Goal: Information Seeking & Learning: Check status

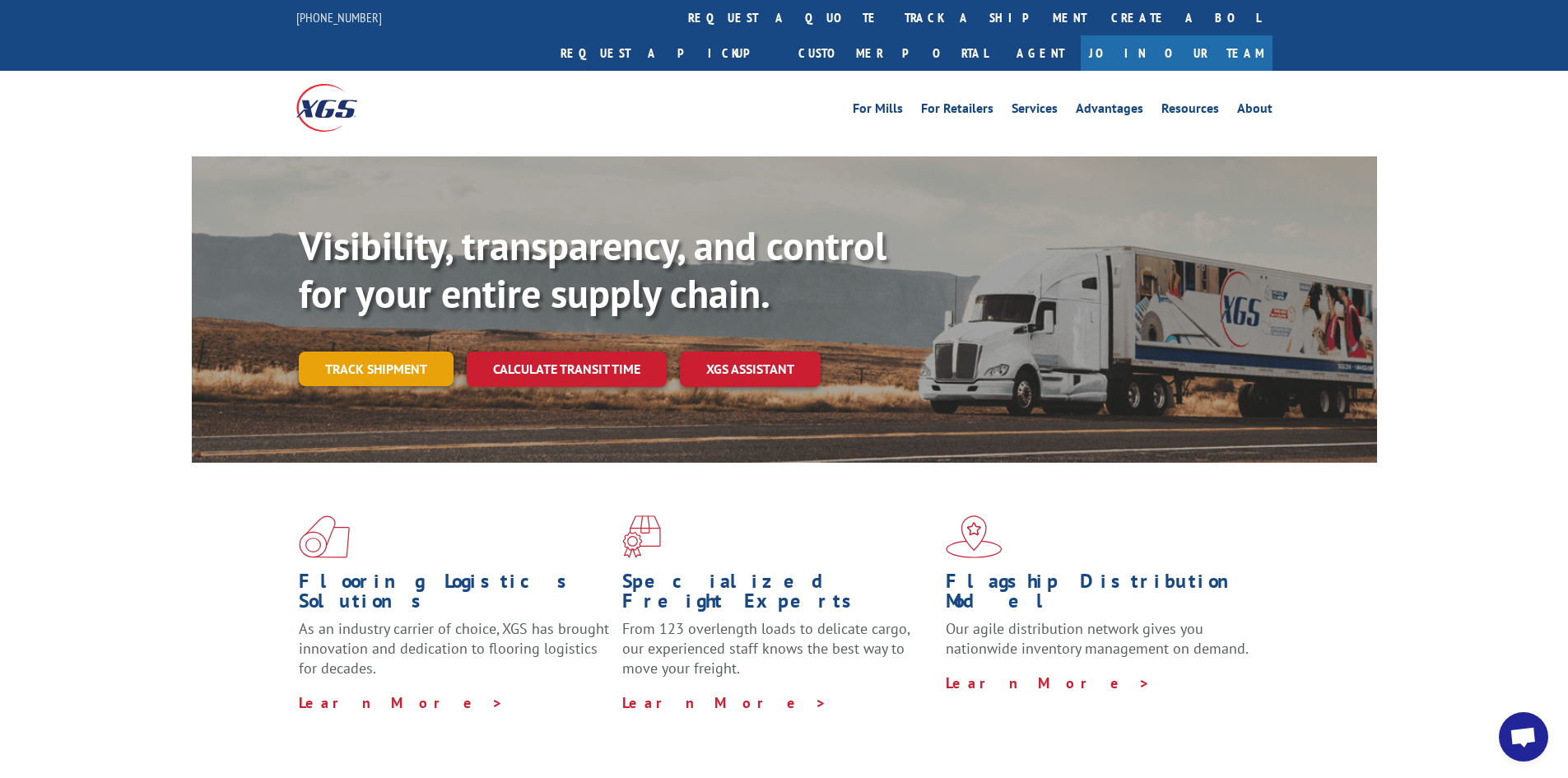
click at [367, 351] on link "Track shipment" at bounding box center [376, 368] width 155 height 34
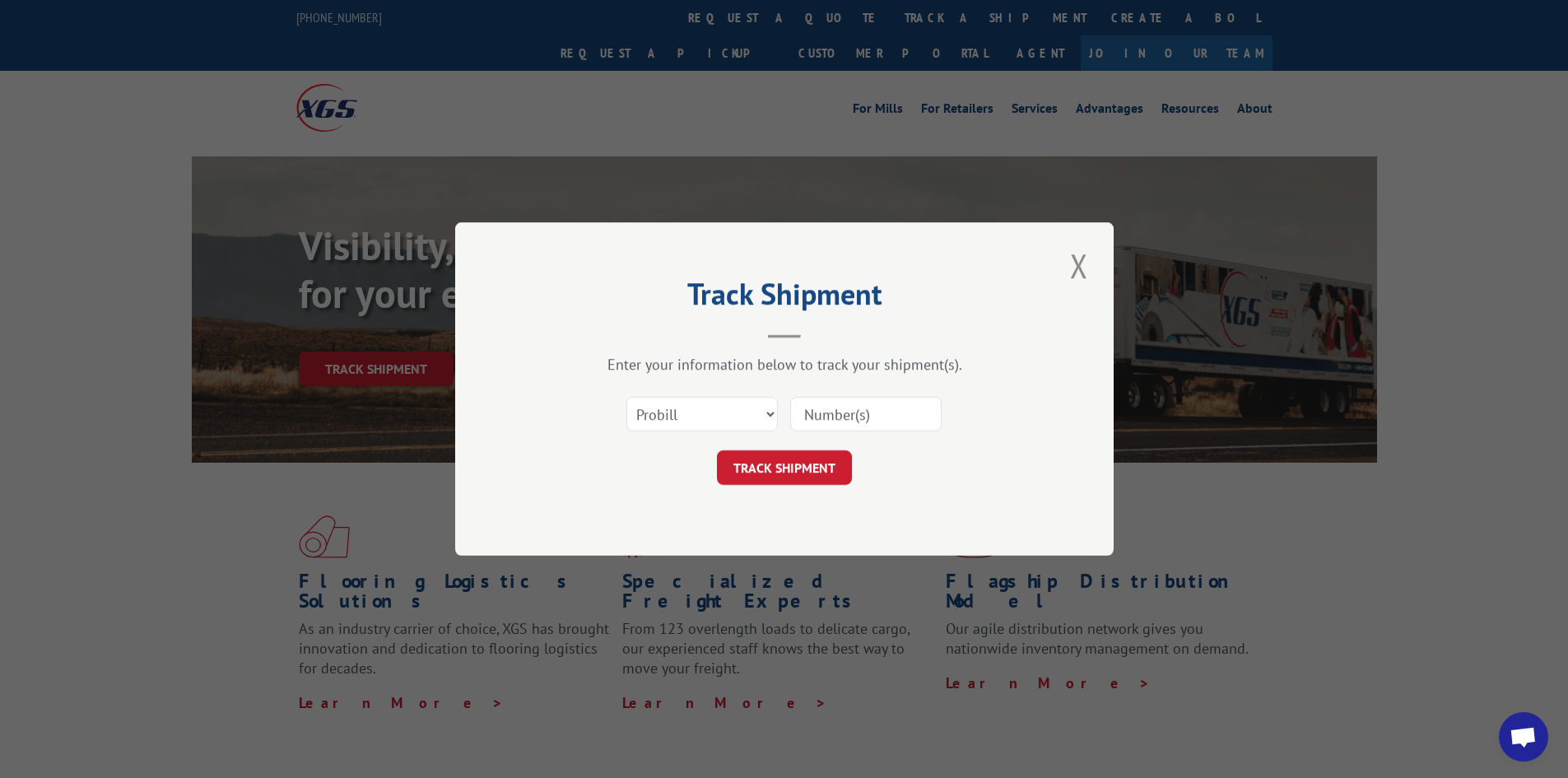
click at [823, 408] on input at bounding box center [866, 413] width 151 height 34
click at [872, 420] on input at bounding box center [866, 413] width 151 height 34
paste input "FPX00318689"
type input "FPX00318689"
click at [835, 461] on button "TRACK SHIPMENT" at bounding box center [784, 467] width 135 height 34
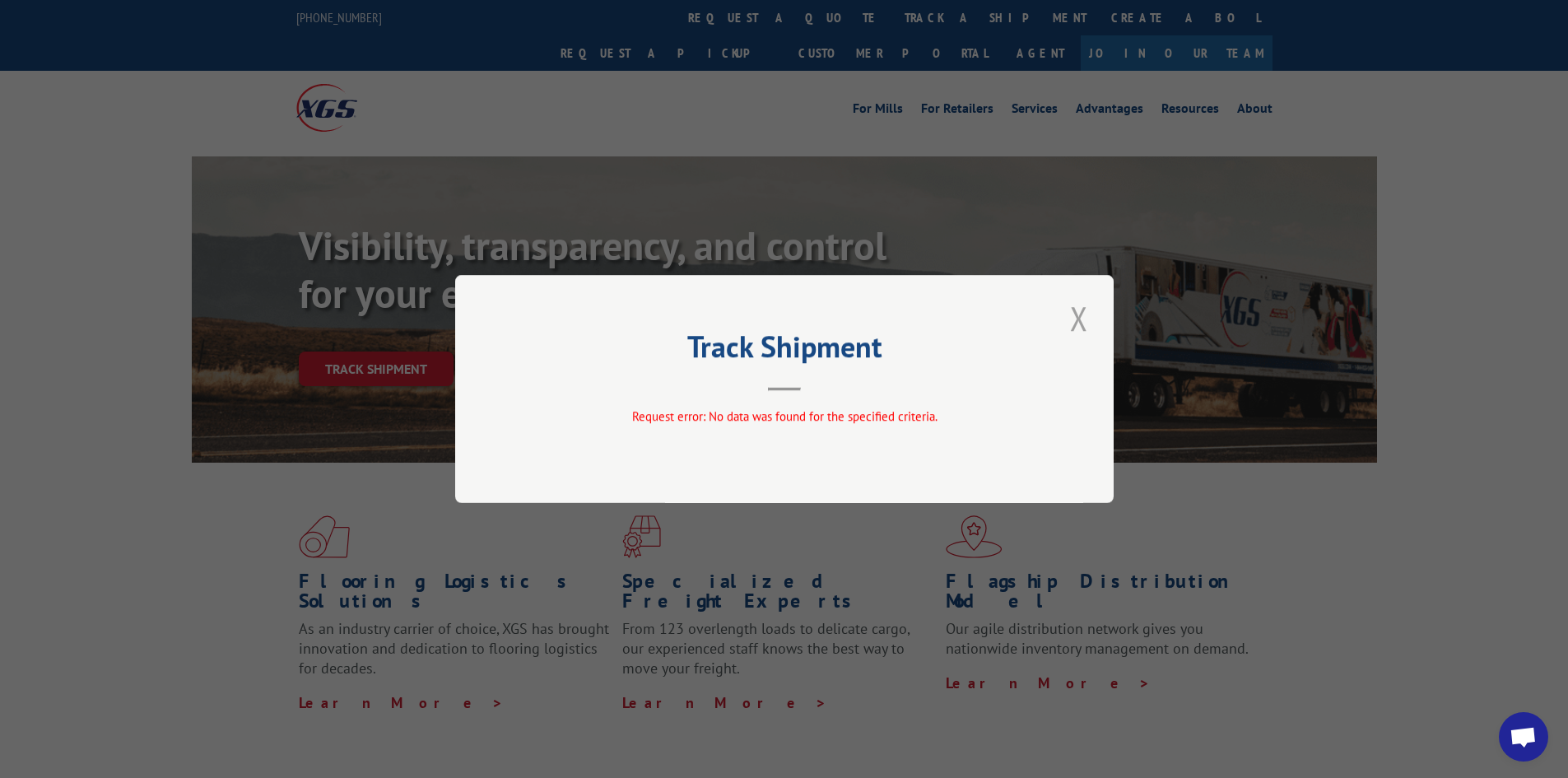
click at [1077, 334] on button "Close modal" at bounding box center [1078, 318] width 28 height 45
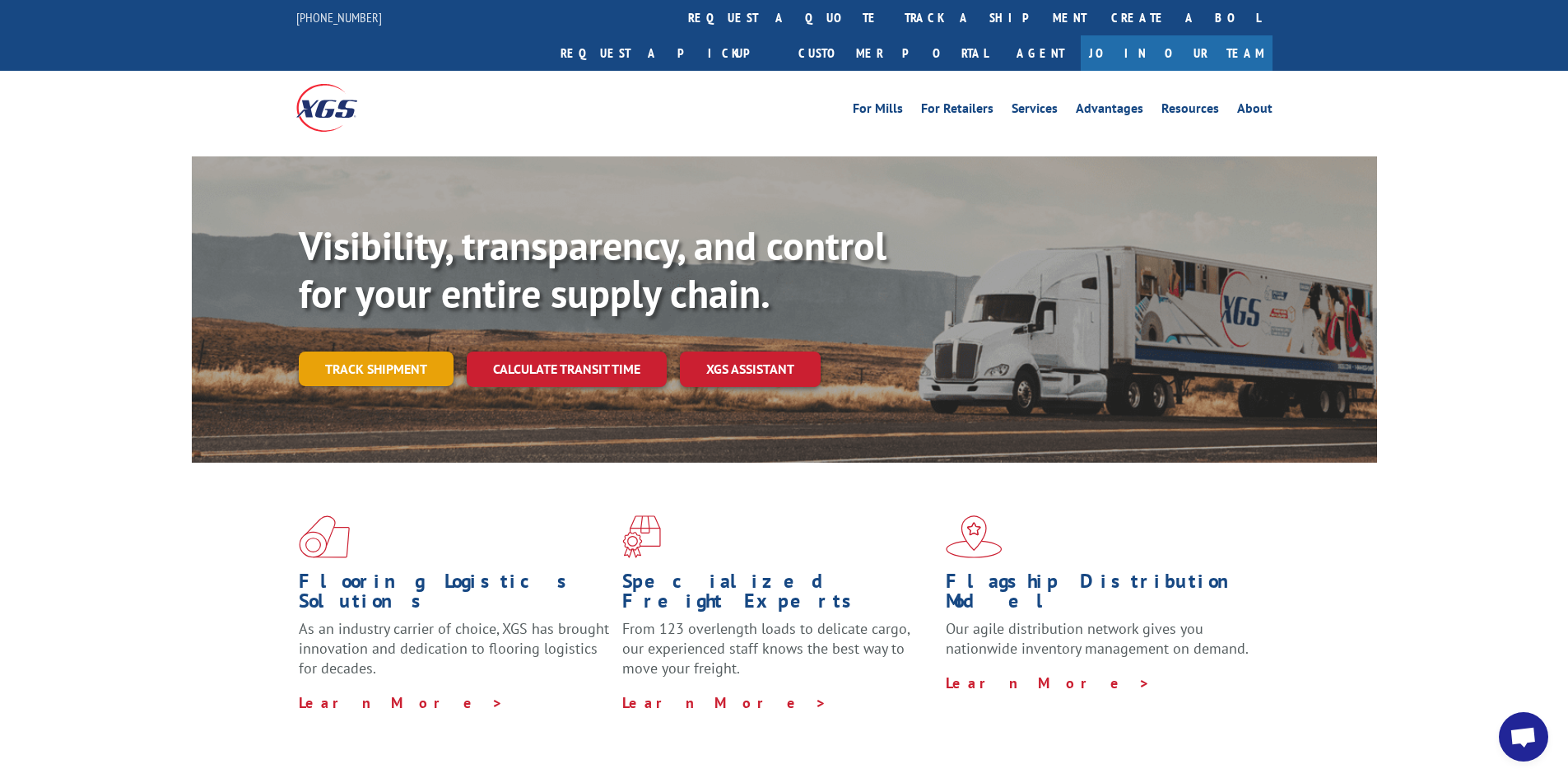
click at [367, 351] on link "Track shipment" at bounding box center [376, 368] width 155 height 34
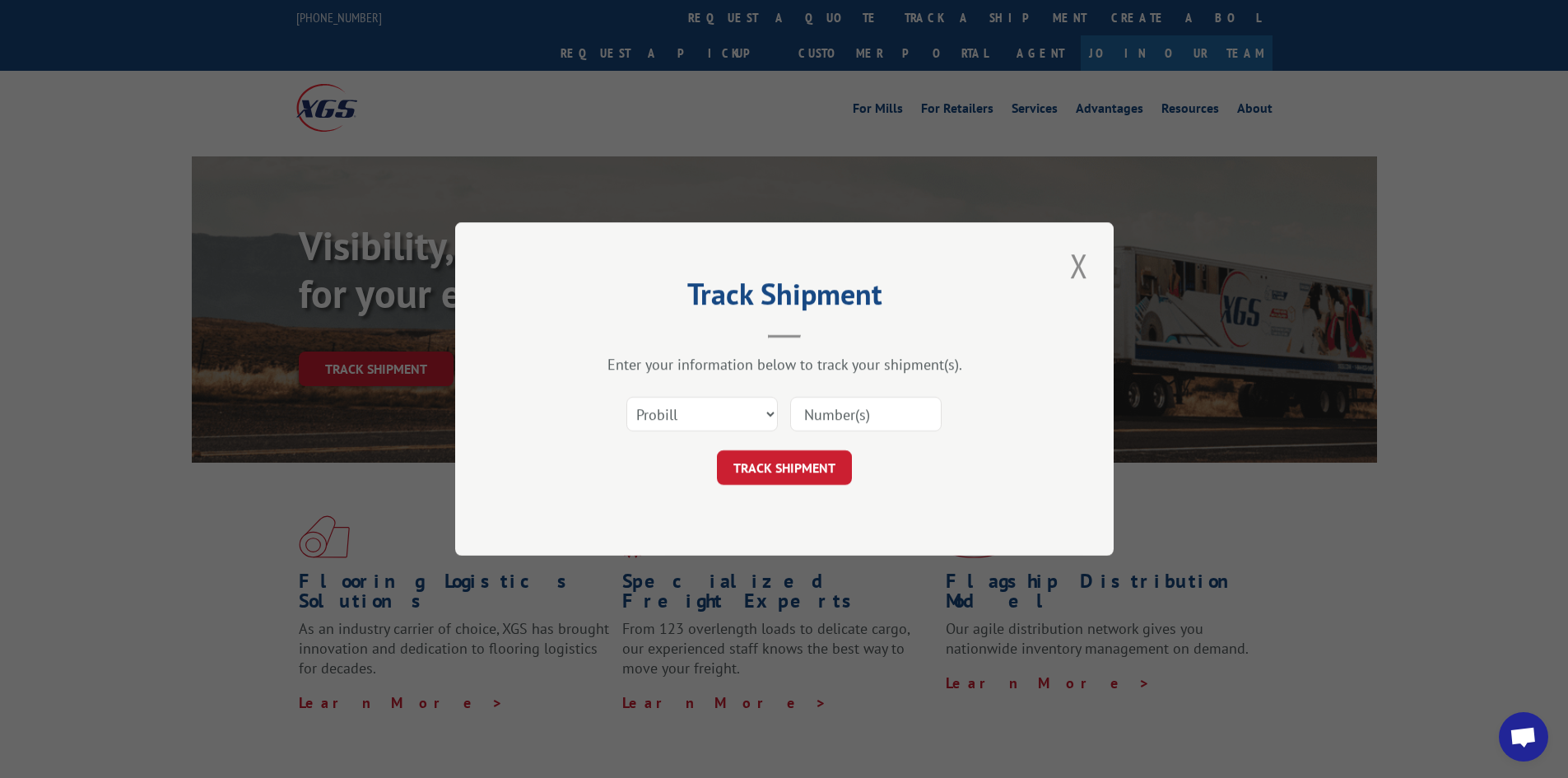
click at [857, 409] on input at bounding box center [866, 413] width 151 height 34
paste input "FPX00318689"
type input "FPX00318689"
drag, startPoint x: 801, startPoint y: 449, endPoint x: 802, endPoint y: 457, distance: 8.1
click at [800, 450] on form "Select category... Probill BOL PO FPX00318689 TRACK SHIPMENT" at bounding box center [784, 436] width 494 height 98
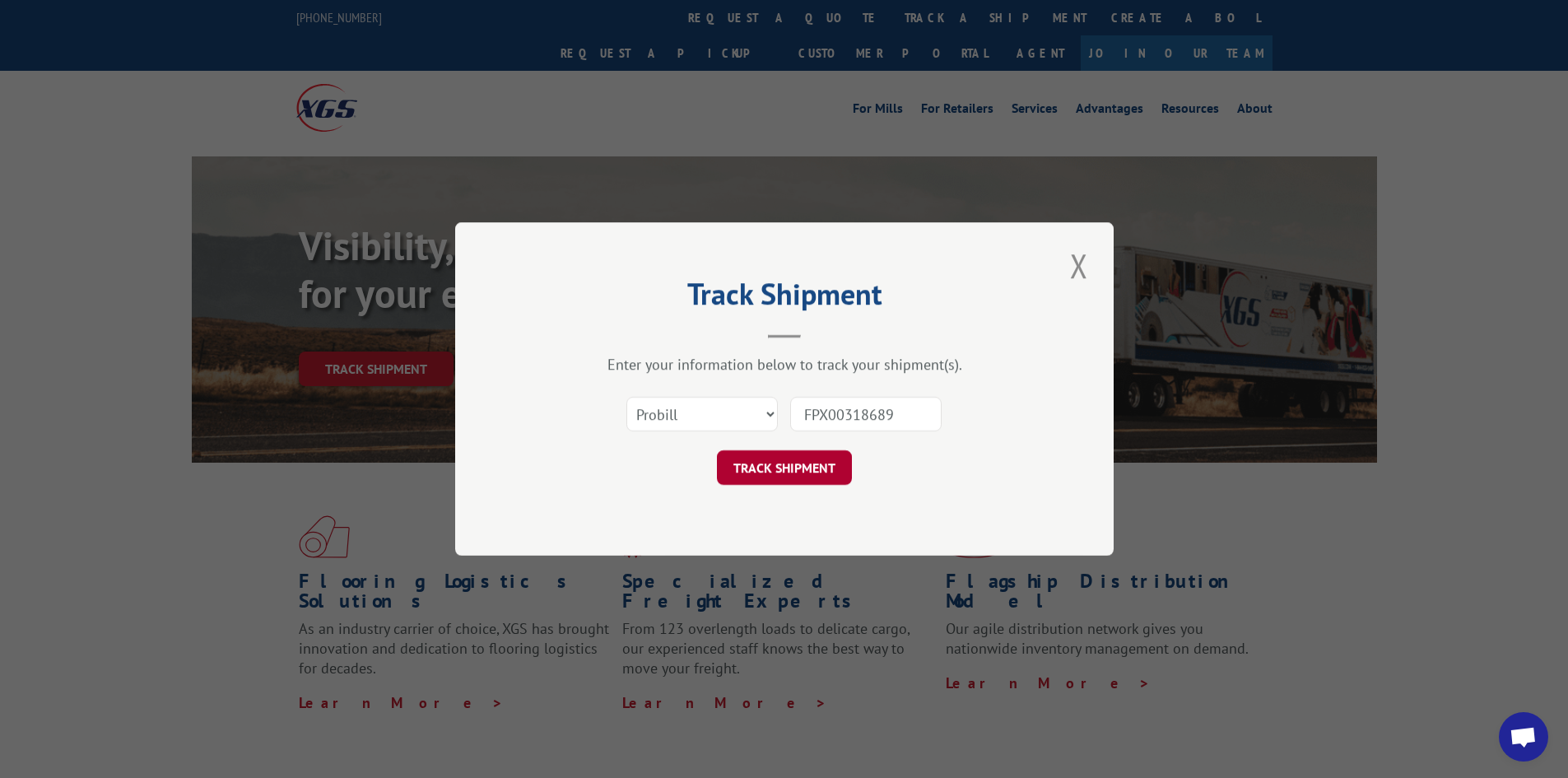
click at [795, 471] on button "TRACK SHIPMENT" at bounding box center [784, 467] width 135 height 34
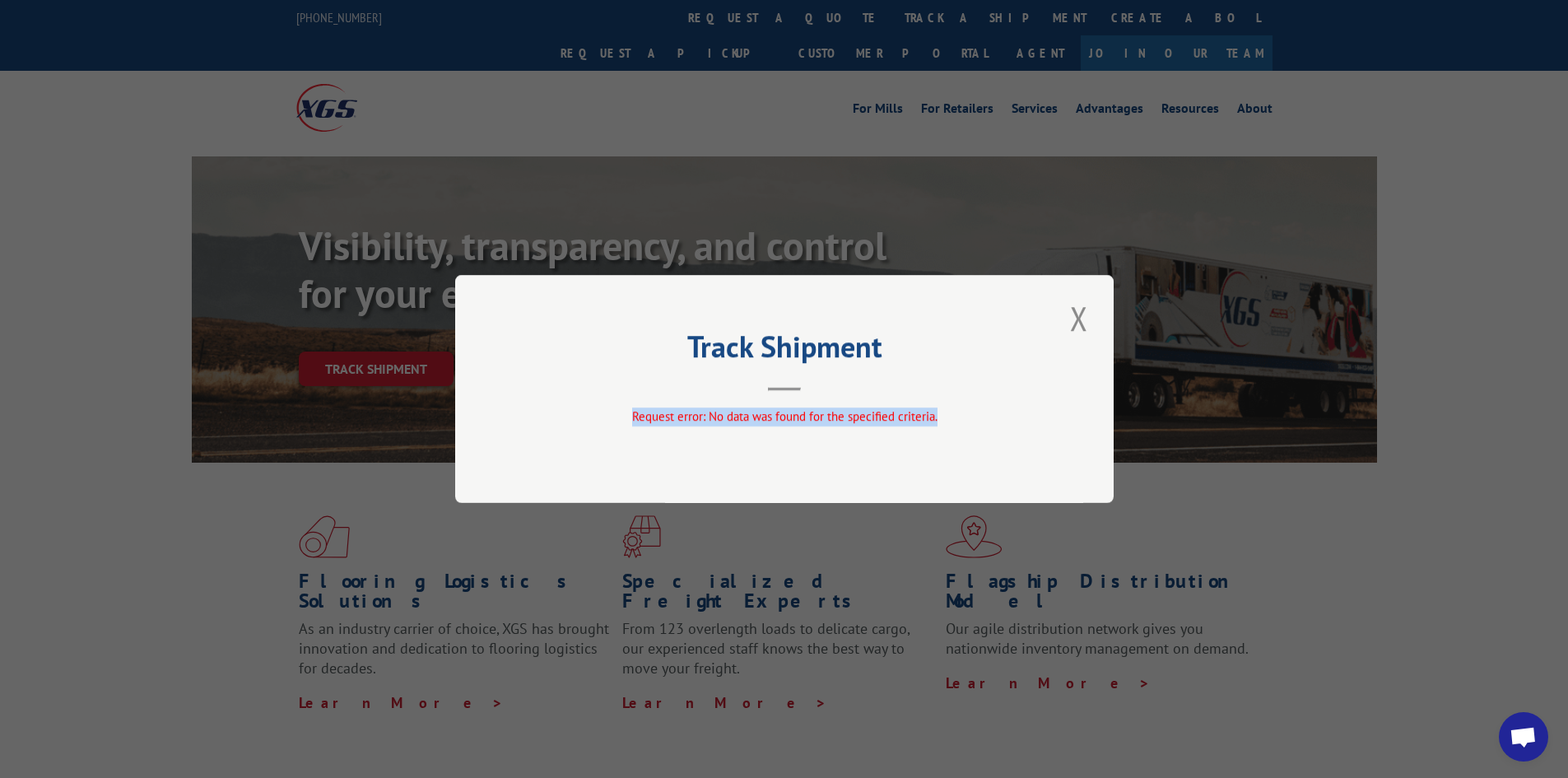
drag, startPoint x: 632, startPoint y: 412, endPoint x: 956, endPoint y: 440, distance: 325.2
click at [956, 440] on div "Track Shipment Request error: No data was found for the specified criteria." at bounding box center [784, 388] width 658 height 228
click at [596, 409] on div "Request error: No data was found for the specified criteria." at bounding box center [784, 417] width 494 height 19
drag, startPoint x: 959, startPoint y: 412, endPoint x: 634, endPoint y: 439, distance: 326.1
click at [634, 439] on div "Track Shipment Request error: No data was found for the specified criteria." at bounding box center [784, 388] width 658 height 228
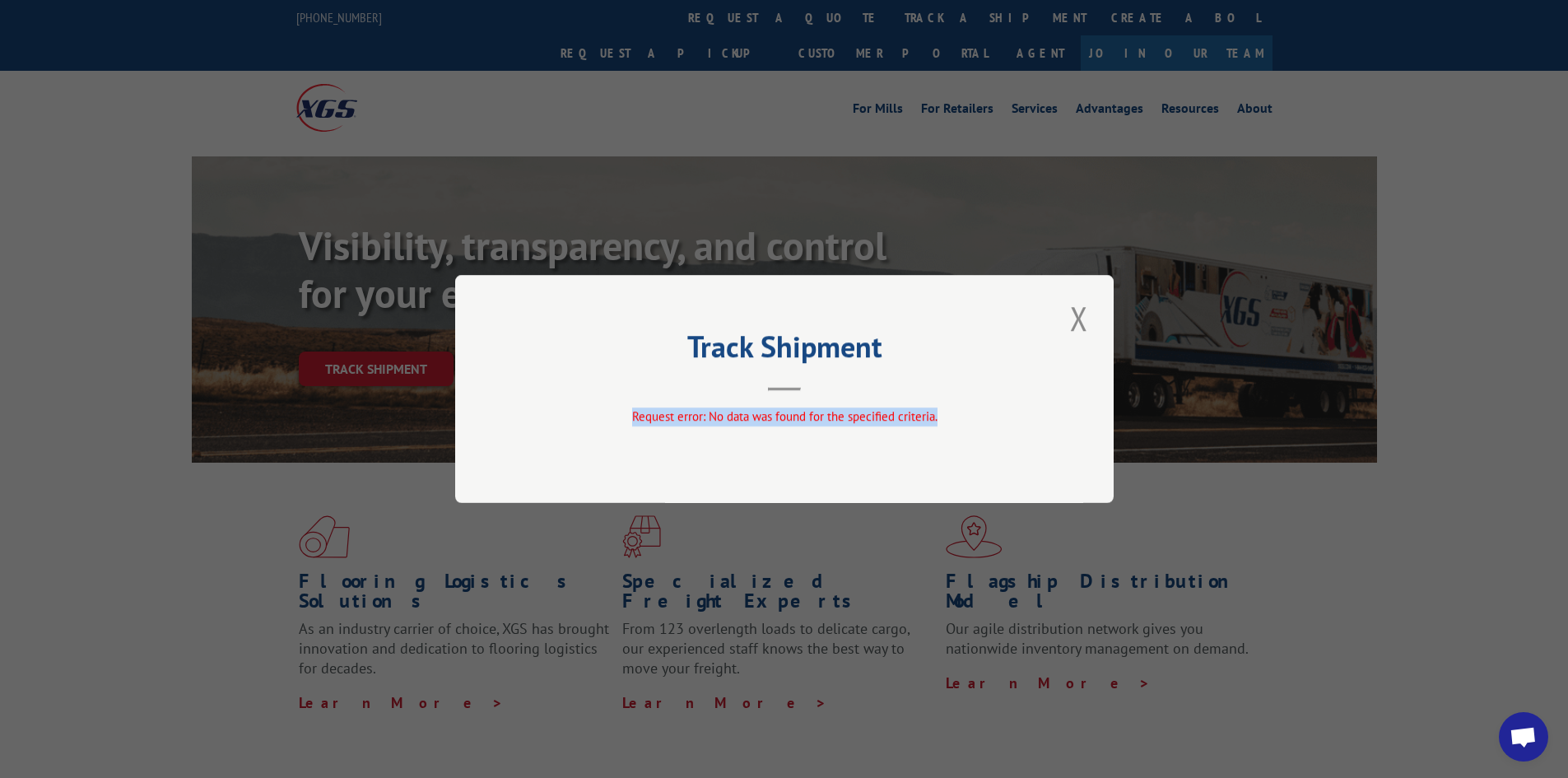
click at [972, 410] on div "Request error: No data was found for the specified criteria." at bounding box center [784, 417] width 494 height 19
drag, startPoint x: 972, startPoint y: 410, endPoint x: 607, endPoint y: 428, distance: 365.4
click at [607, 428] on div "Request error: No data was found for the specified criteria." at bounding box center [784, 419] width 494 height 24
click at [908, 476] on div "Track Shipment Request error: No data was found for the specified criteria." at bounding box center [784, 388] width 658 height 228
drag, startPoint x: 962, startPoint y: 417, endPoint x: 629, endPoint y: 441, distance: 333.9
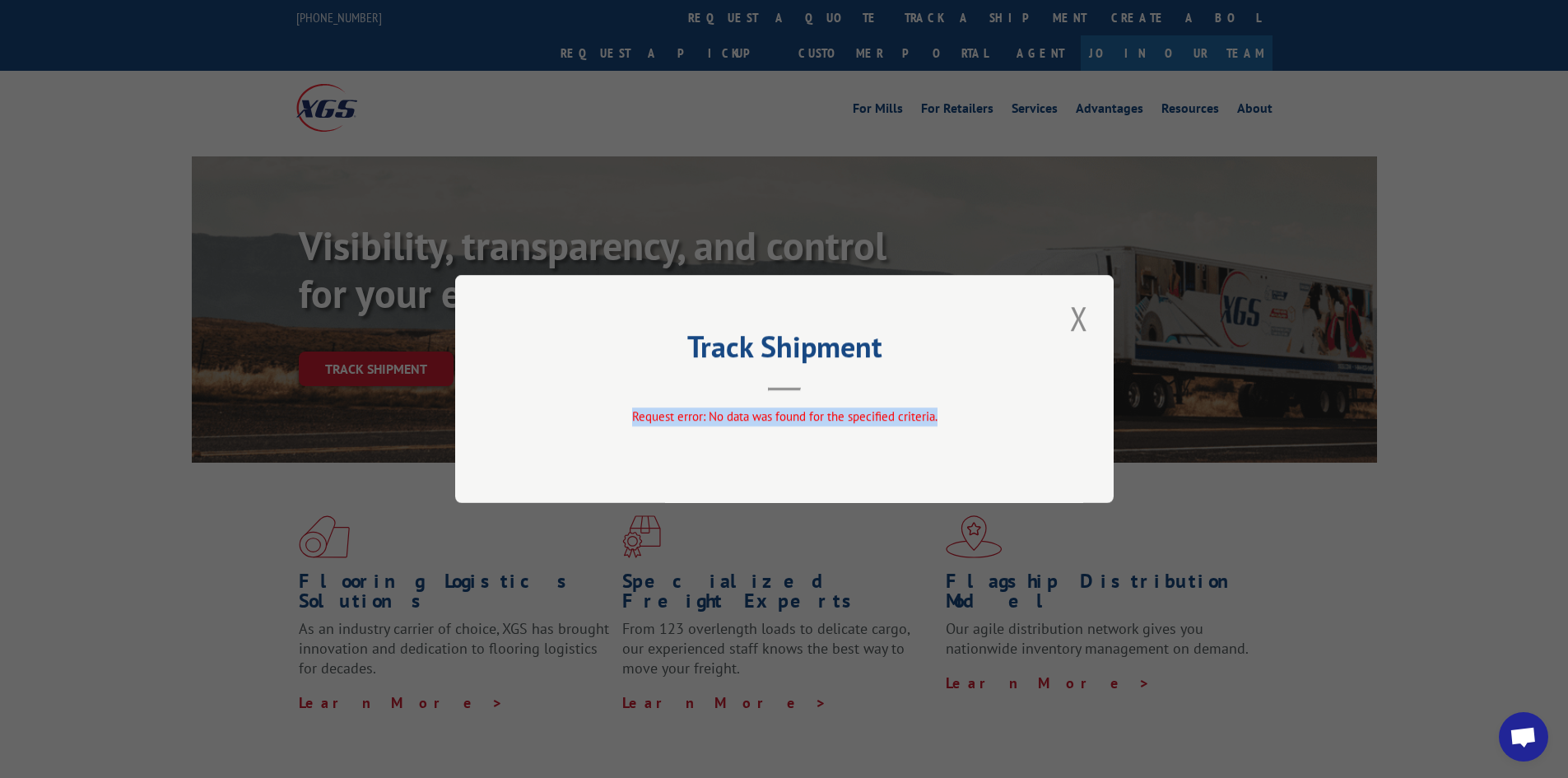
click at [629, 441] on div "Track Shipment Request error: No data was found for the specified criteria." at bounding box center [784, 388] width 658 height 228
click at [841, 388] on header "Track Shipment" at bounding box center [784, 363] width 494 height 56
drag, startPoint x: 677, startPoint y: 339, endPoint x: 936, endPoint y: 430, distance: 274.5
click at [936, 430] on div "Track Shipment Request error: No data was found for the specified criteria." at bounding box center [784, 388] width 658 height 228
click at [1087, 329] on button "Close modal" at bounding box center [1078, 318] width 28 height 45
